Goal: Task Accomplishment & Management: Use online tool/utility

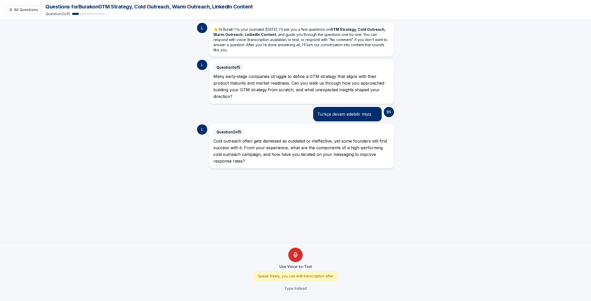
click at [294, 253] on icon "Use Voice-to-Text" at bounding box center [295, 255] width 6 height 6
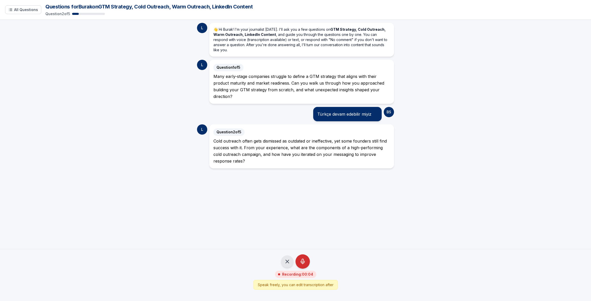
click at [306, 260] on button "Stop (Save)" at bounding box center [302, 261] width 14 height 14
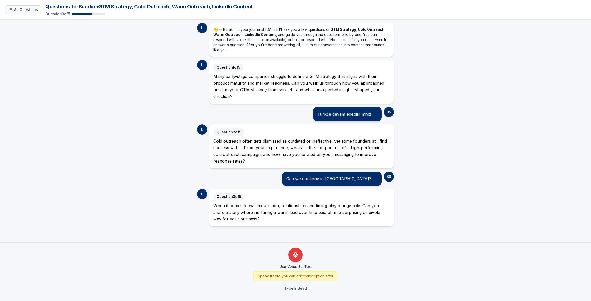
click at [24, 11] on span "All Questions" at bounding box center [26, 9] width 24 height 5
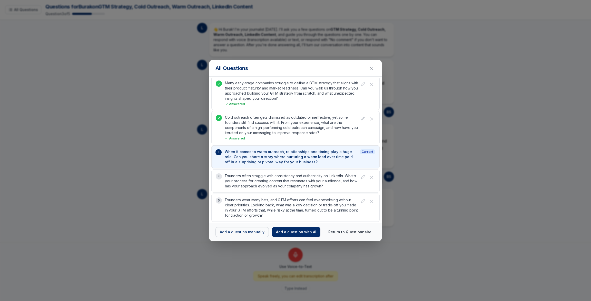
click at [348, 232] on button "Return to Questionnaire" at bounding box center [349, 231] width 51 height 9
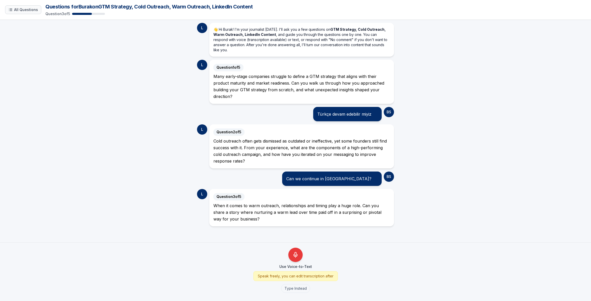
click at [25, 8] on span "All Questions" at bounding box center [26, 9] width 24 height 5
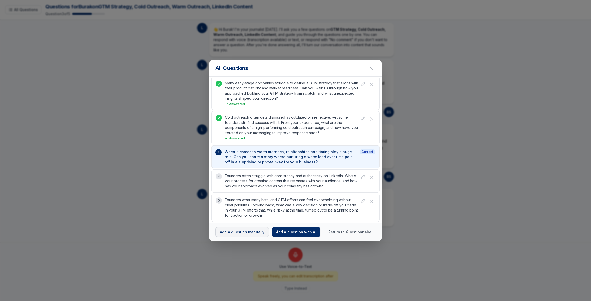
click at [257, 232] on button "Add a question manually" at bounding box center [241, 232] width 53 height 10
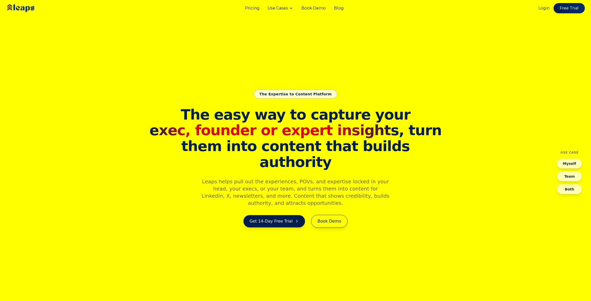
click at [253, 8] on link "Pricing" at bounding box center [252, 8] width 14 height 6
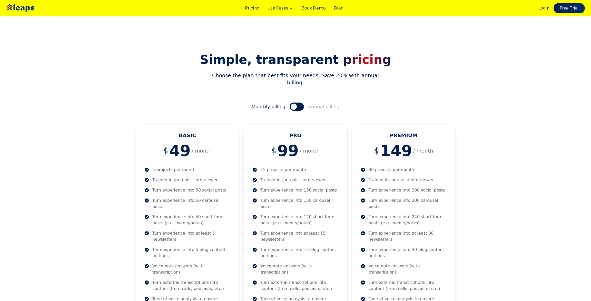
click at [289, 103] on button at bounding box center [296, 107] width 14 height 8
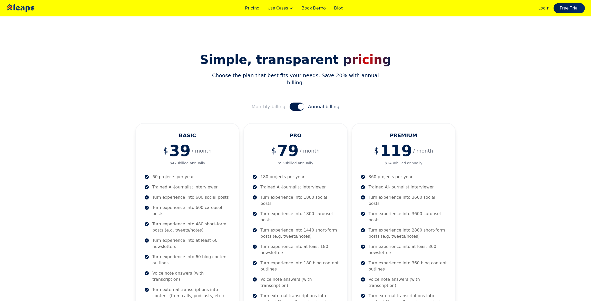
click at [295, 103] on button at bounding box center [296, 107] width 14 height 8
